Goal: Transaction & Acquisition: Purchase product/service

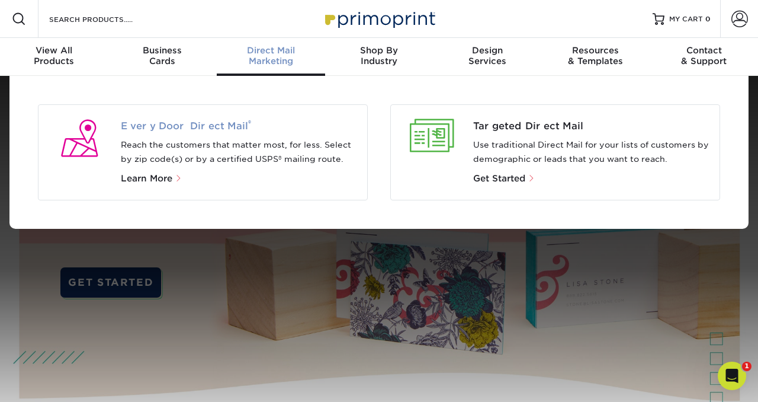
click at [162, 126] on span "Every Door Direct Mail ®" at bounding box center [240, 126] width 238 height 14
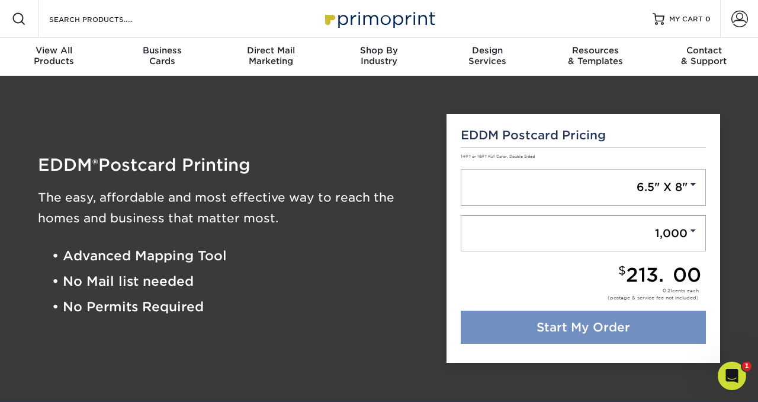
click at [573, 328] on link "Start My Order" at bounding box center [584, 326] width 246 height 33
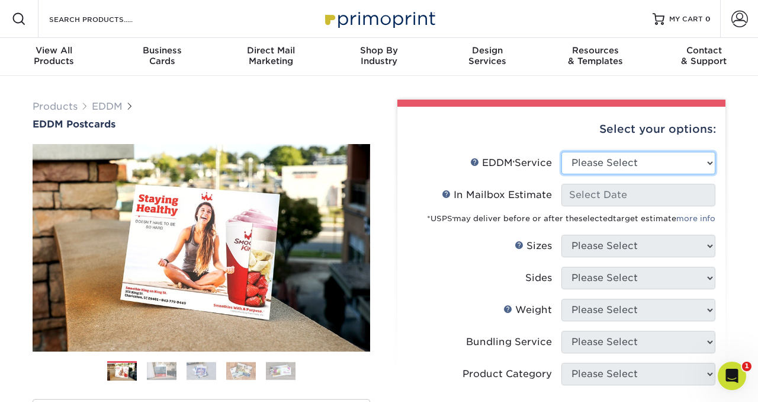
click at [682, 158] on select "Please Select Full Service Print Only" at bounding box center [639, 163] width 154 height 23
select select "full_service"
click at [562, 152] on select "Please Select Full Service Print Only" at bounding box center [639, 163] width 154 height 23
select select "-1"
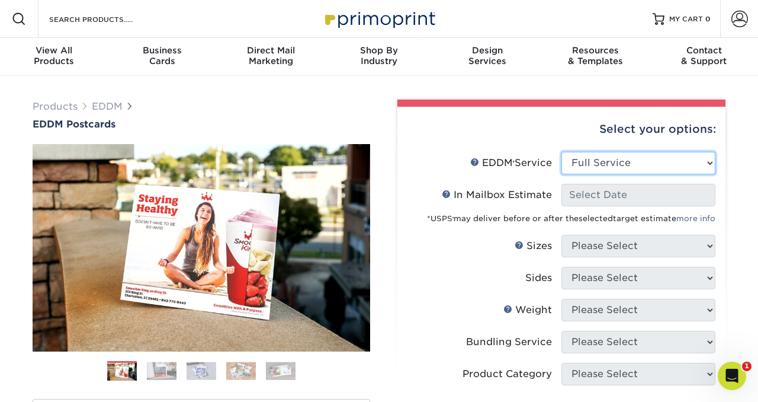
select select "-1"
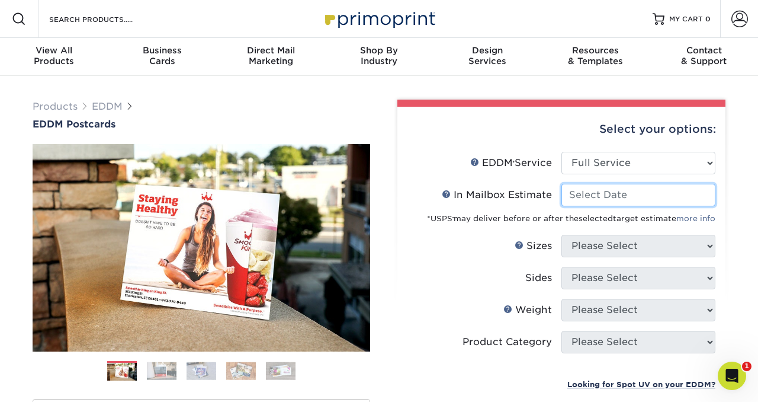
click at [644, 200] on input "In Mailbox Estimate Help In Mailbox Estimate" at bounding box center [639, 195] width 154 height 23
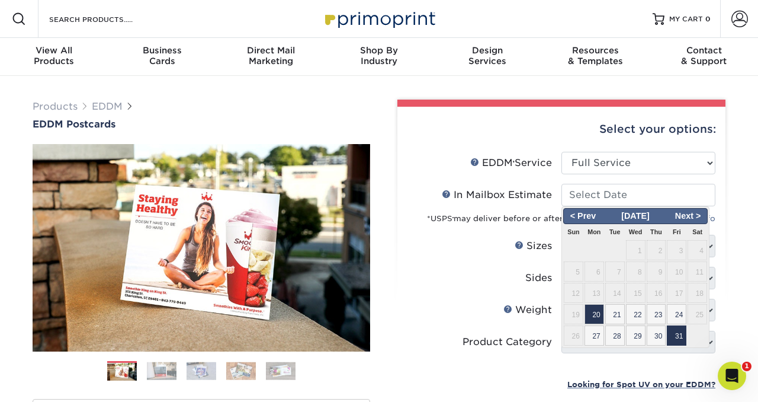
click at [679, 336] on span "31" at bounding box center [677, 335] width 20 height 20
type input "2025-10-31"
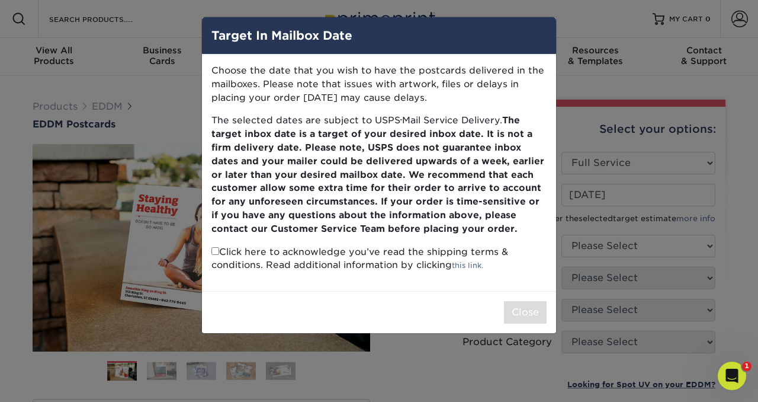
click at [216, 253] on input "checkbox" at bounding box center [215, 251] width 8 height 8
checkbox input "true"
click at [516, 309] on button "Close" at bounding box center [525, 312] width 43 height 23
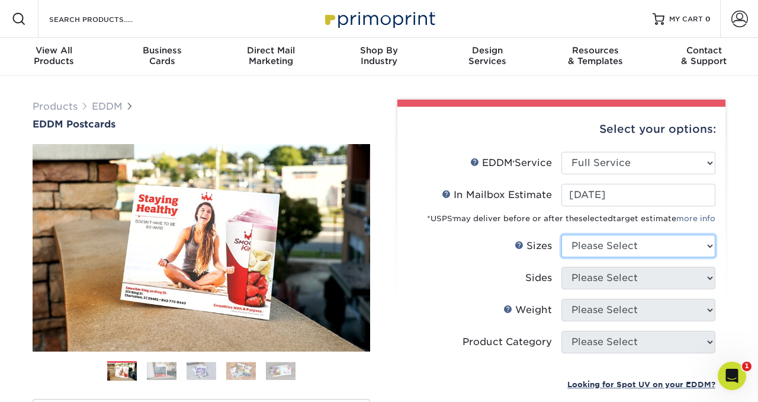
click at [653, 245] on select "Please Select 4.5" x 12" 6" x 12" 6.5" x 8" 6.5" x 9" 6.5" x 12" 7" x 8.5" 8" x…" at bounding box center [639, 246] width 154 height 23
select select "6.50x9.00"
click at [562, 235] on select "Please Select 4.5" x 12" 6" x 12" 6.5" x 8" 6.5" x 9" 6.5" x 12" 7" x 8.5" 8" x…" at bounding box center [639, 246] width 154 height 23
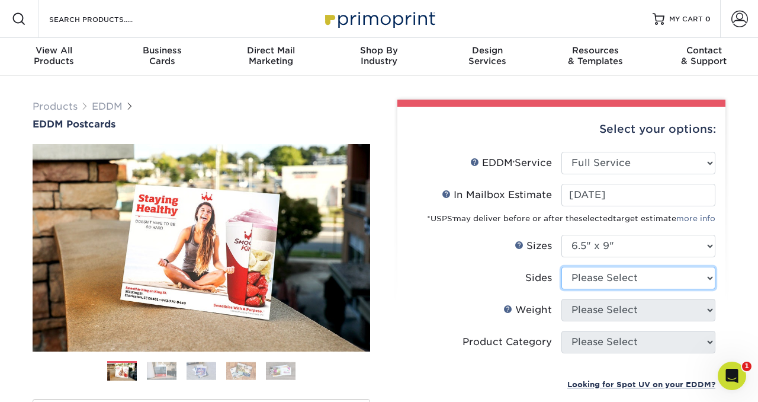
click at [660, 280] on select "Please Select Print Both Sides Print Front Only" at bounding box center [639, 278] width 154 height 23
select select "13abbda7-1d64-4f25-8bb2-c179b224825d"
click at [562, 267] on select "Please Select Print Both Sides Print Front Only" at bounding box center [639, 278] width 154 height 23
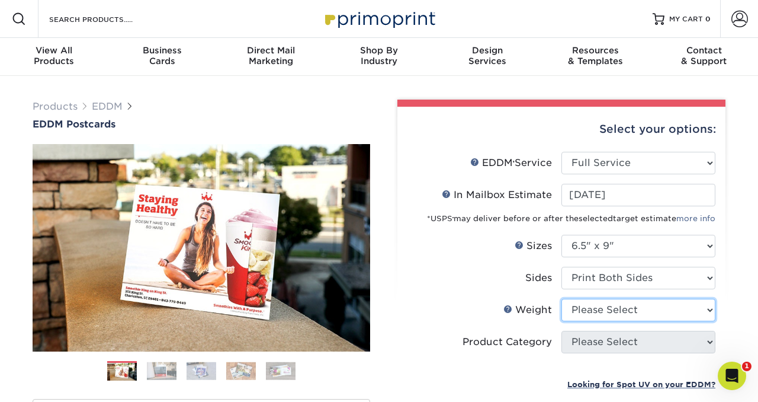
click at [649, 315] on select "Please Select 16PT 14PT" at bounding box center [639, 310] width 154 height 23
select select "16PT"
click at [562, 299] on select "Please Select 16PT 14PT" at bounding box center [639, 310] width 154 height 23
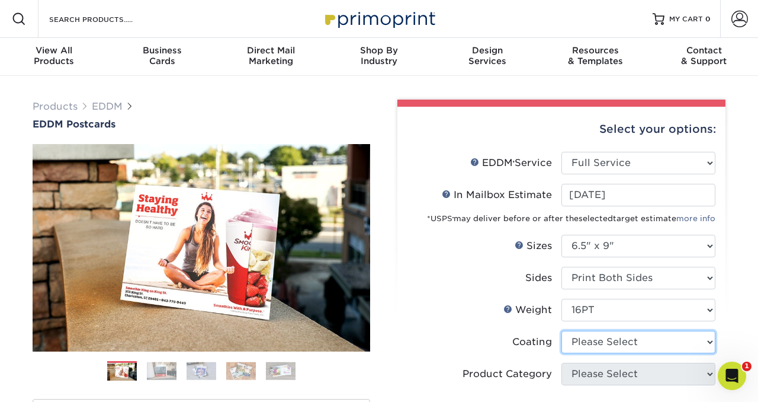
click at [642, 344] on select at bounding box center [639, 342] width 154 height 23
select select "ae367451-b2b8-45df-a344-0f05b6a12993"
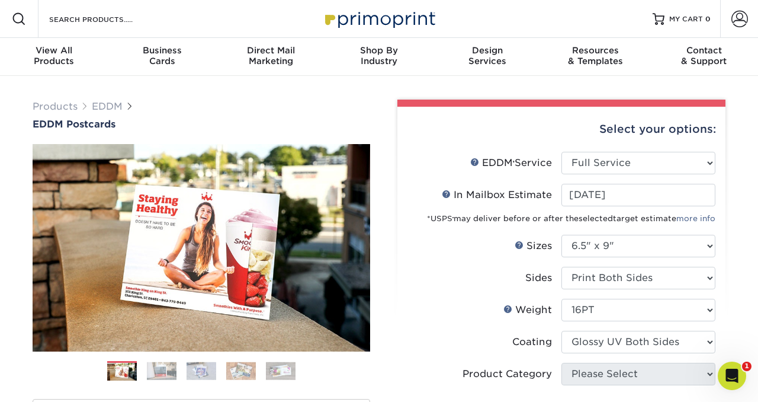
click at [562, 331] on select at bounding box center [639, 342] width 154 height 23
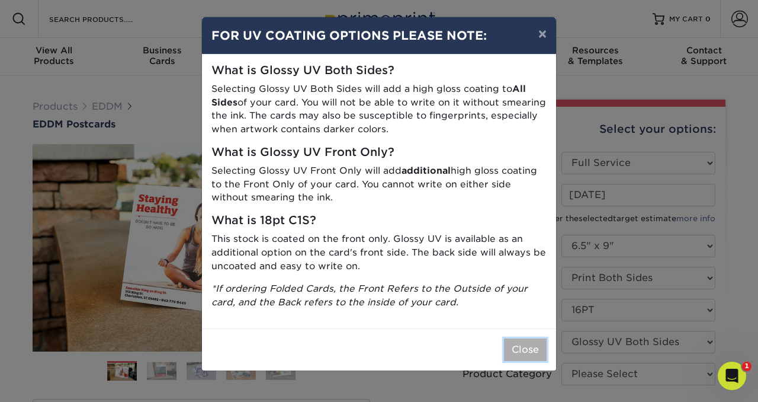
click at [525, 348] on button "Close" at bounding box center [525, 349] width 43 height 23
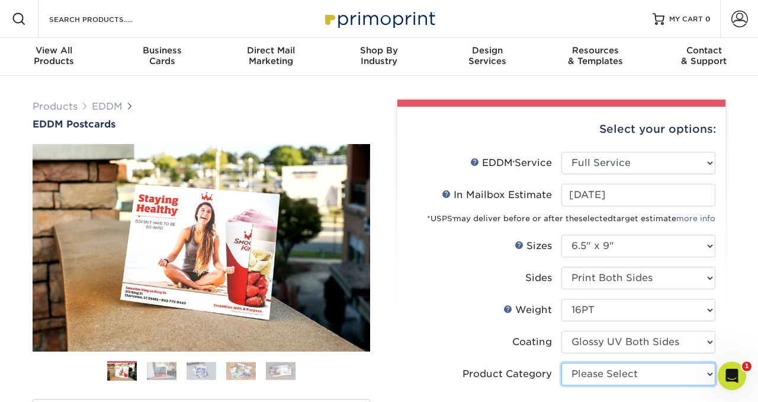
click at [666, 376] on select "Please Select Postcards" at bounding box center [639, 374] width 154 height 23
select select "9b7272e0-d6c8-4c3c-8e97-d3a1bcdab858"
click at [562, 363] on select "Please Select Postcards" at bounding box center [639, 374] width 154 height 23
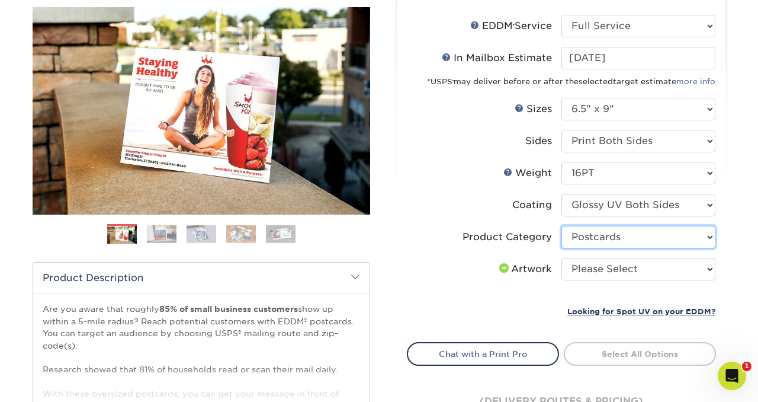
scroll to position [152, 0]
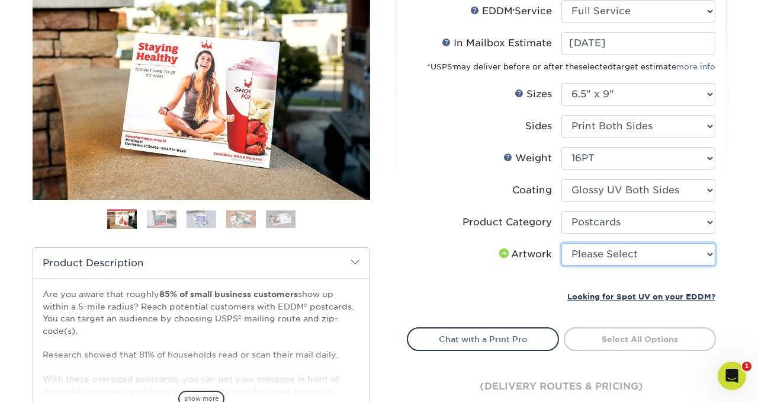
click at [625, 254] on select "Please Select I will upload files I need a design - $150" at bounding box center [639, 254] width 154 height 23
select select "upload"
click at [562, 243] on select "Please Select I will upload files I need a design - $150" at bounding box center [639, 254] width 154 height 23
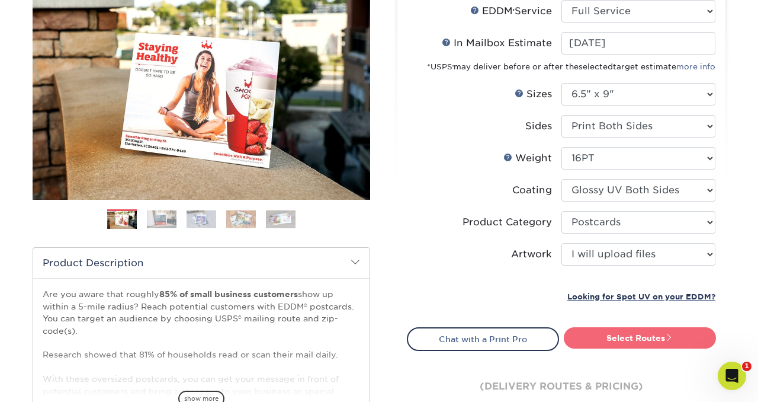
click at [655, 338] on link "Select Routes" at bounding box center [640, 337] width 152 height 21
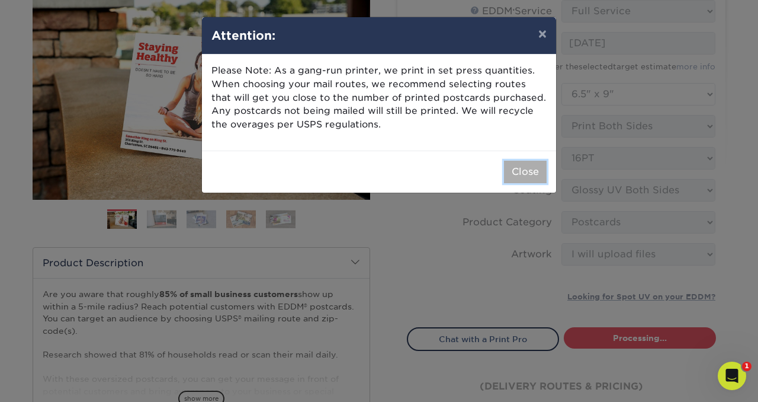
click at [539, 162] on button "Close" at bounding box center [525, 172] width 43 height 23
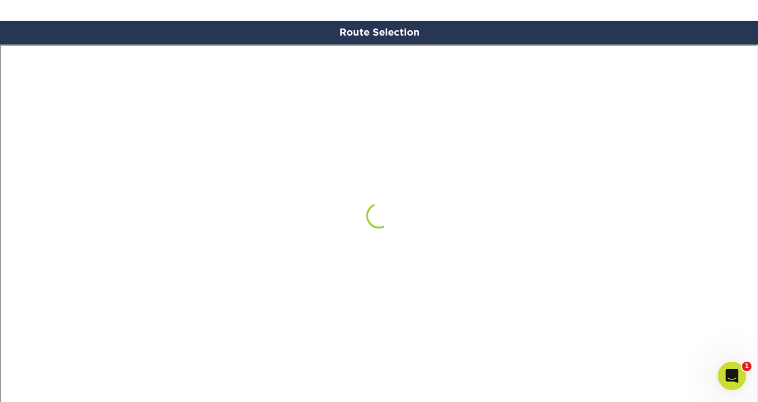
scroll to position [690, 0]
